Goal: Book appointment/travel/reservation

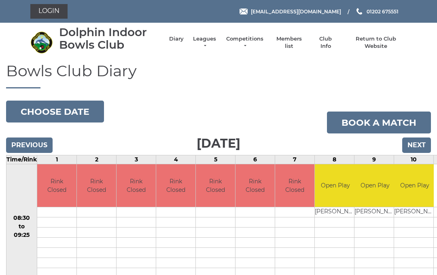
click at [419, 144] on input "Next" at bounding box center [417, 144] width 29 height 15
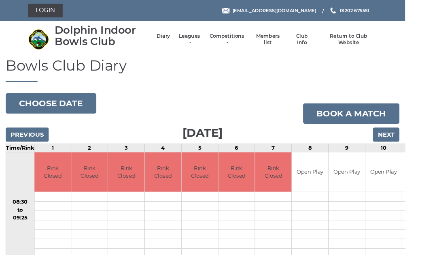
click at [417, 143] on input "Next" at bounding box center [417, 144] width 29 height 15
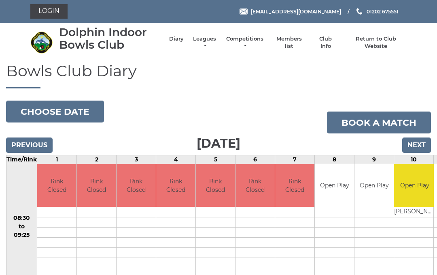
click at [423, 144] on input "Next" at bounding box center [417, 144] width 29 height 15
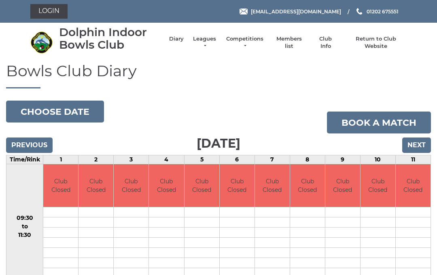
click at [422, 145] on input "Next" at bounding box center [417, 144] width 29 height 15
click at [421, 143] on input "Next" at bounding box center [417, 144] width 29 height 15
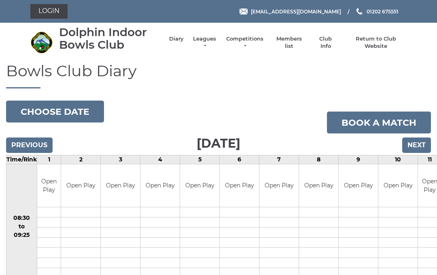
click at [414, 143] on input "Next" at bounding box center [417, 144] width 29 height 15
